Goal: Entertainment & Leisure: Browse casually

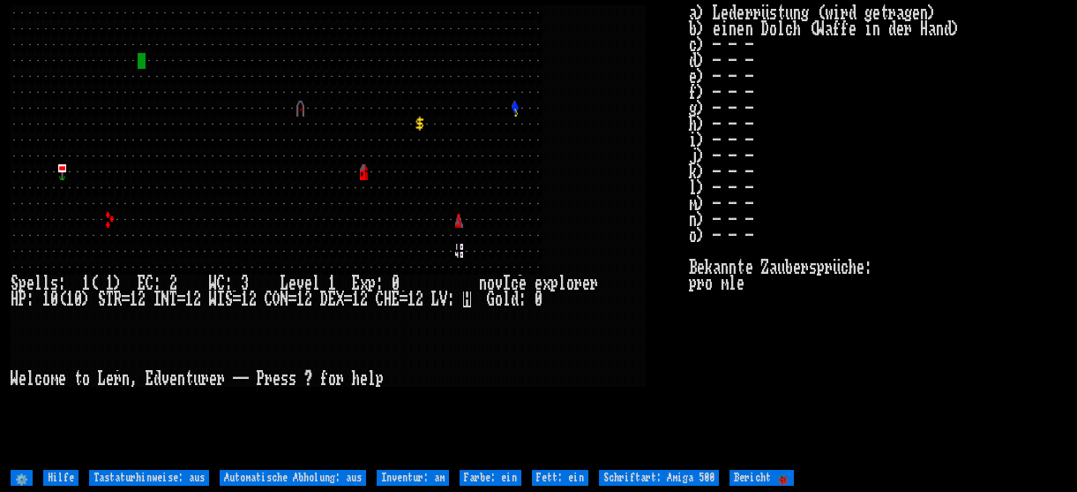
type input "Help"
type off "Keyboard hints: off"
type off "Auto-pickup: off"
type on "Inventory: on"
type on "Color: on"
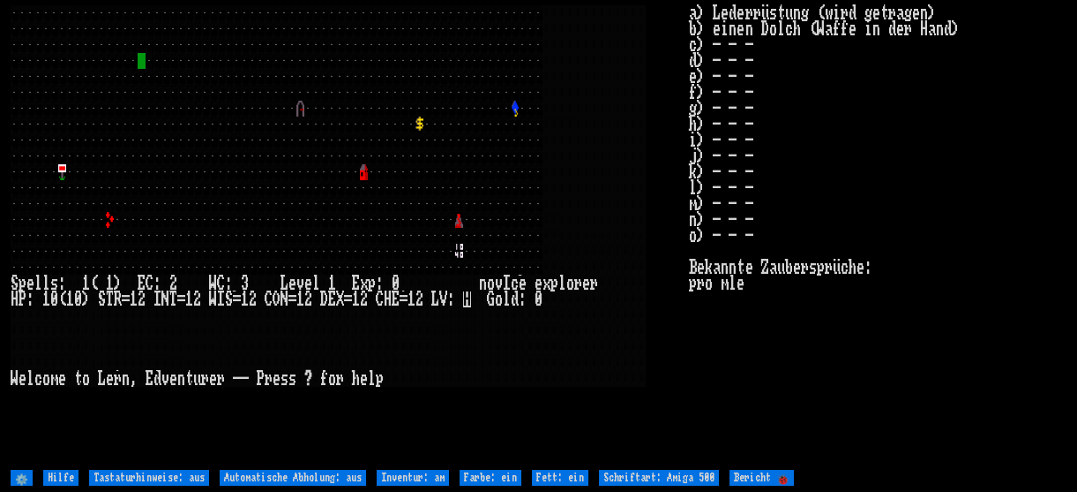
type on "Bold: on"
type 500 "Font: Amiga 500"
type 🐞 "Report 🐞"
